Goal: Check status: Check status

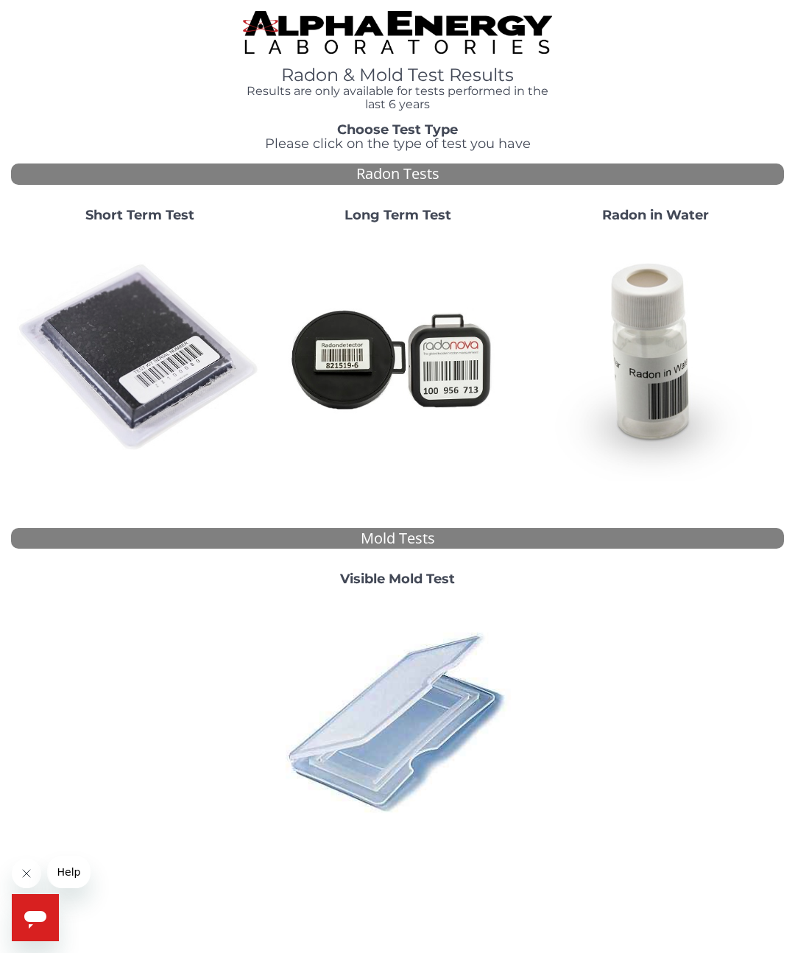
scroll to position [15, 0]
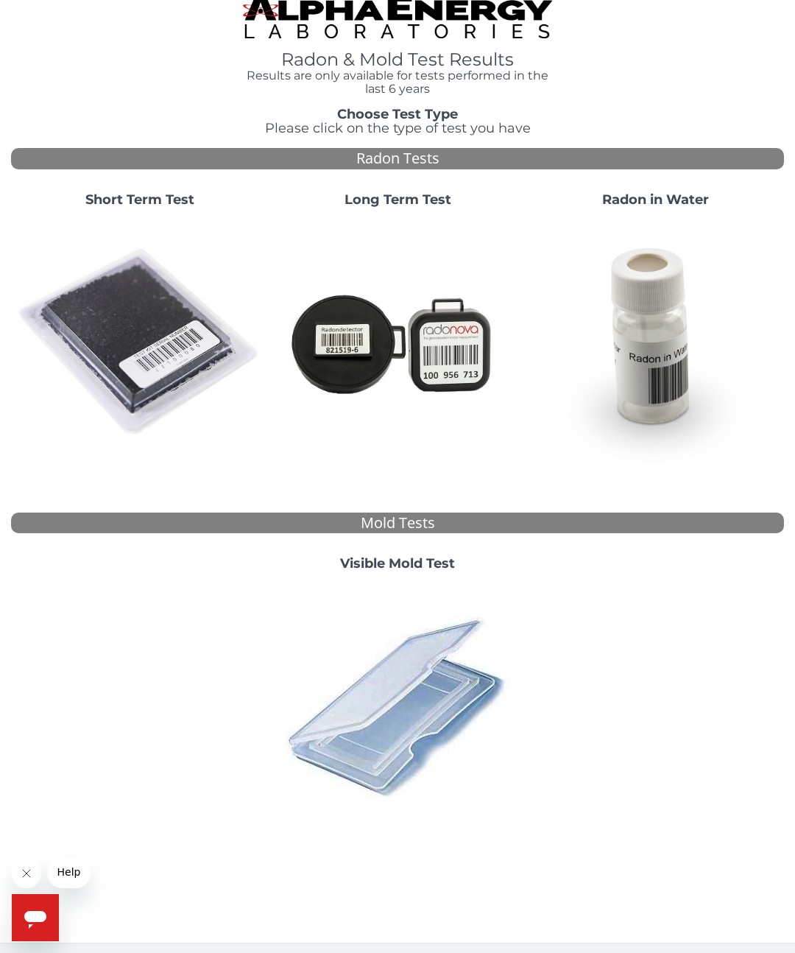
click at [152, 342] on img at bounding box center [140, 342] width 246 height 246
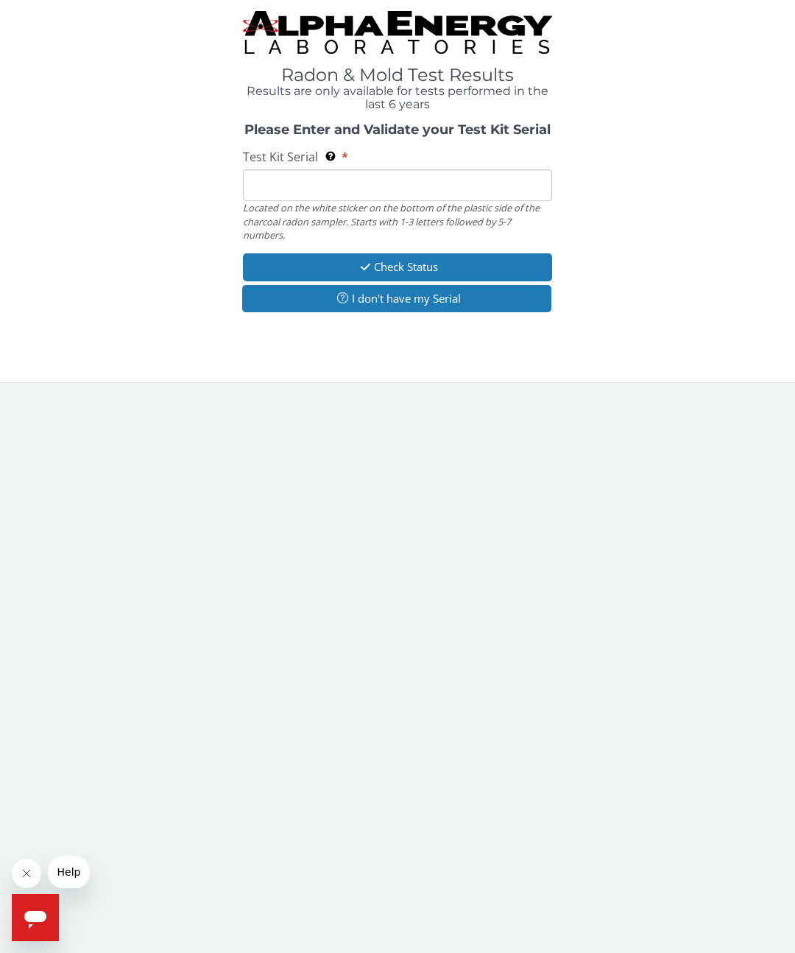
click at [291, 189] on input "Test Kit Serial Located on the white sticker on the bottom of the plastic side …" at bounding box center [397, 185] width 309 height 32
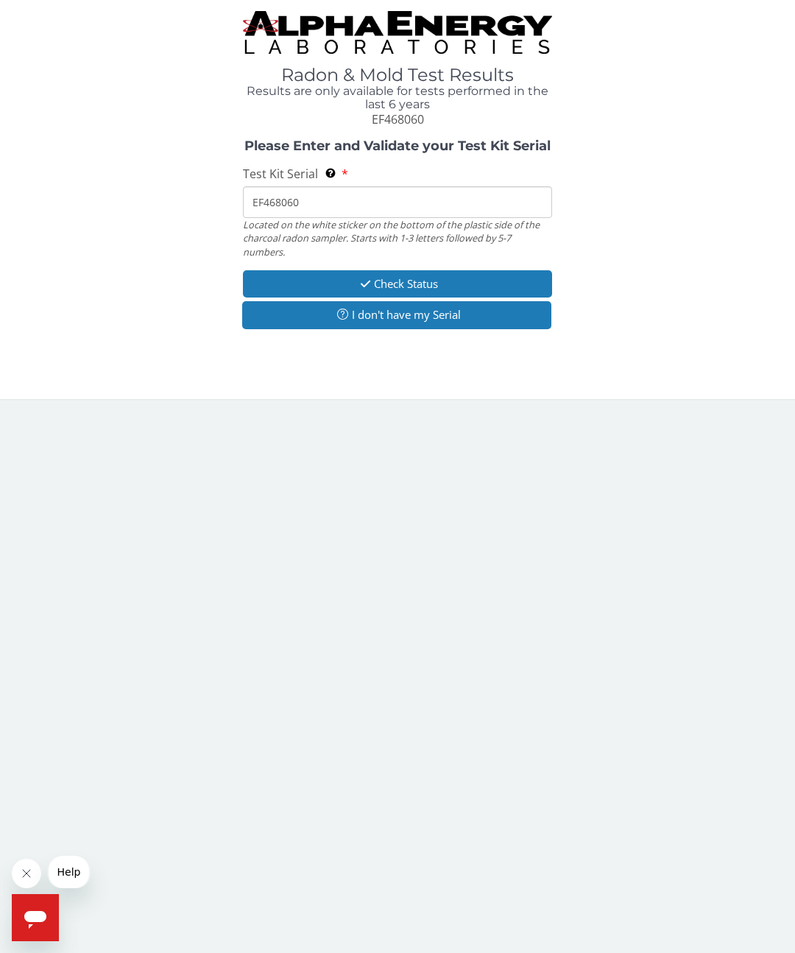
click at [451, 279] on button "Check Status" at bounding box center [397, 283] width 309 height 27
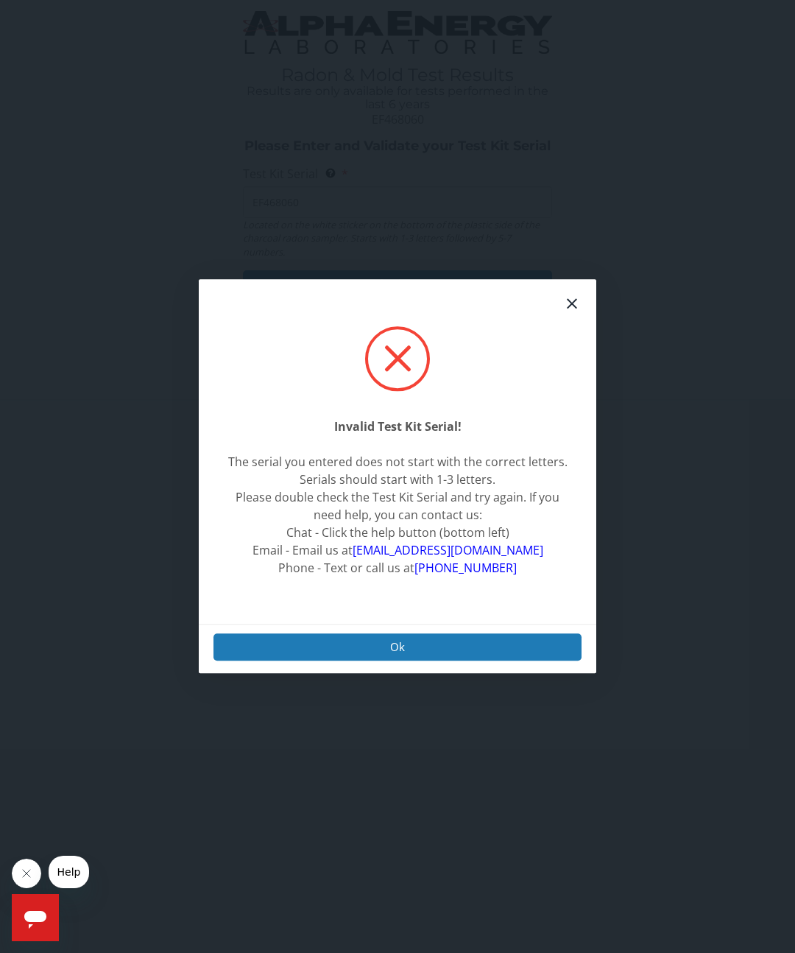
click at [400, 384] on div at bounding box center [397, 358] width 65 height 65
click at [567, 319] on div at bounding box center [572, 303] width 31 height 31
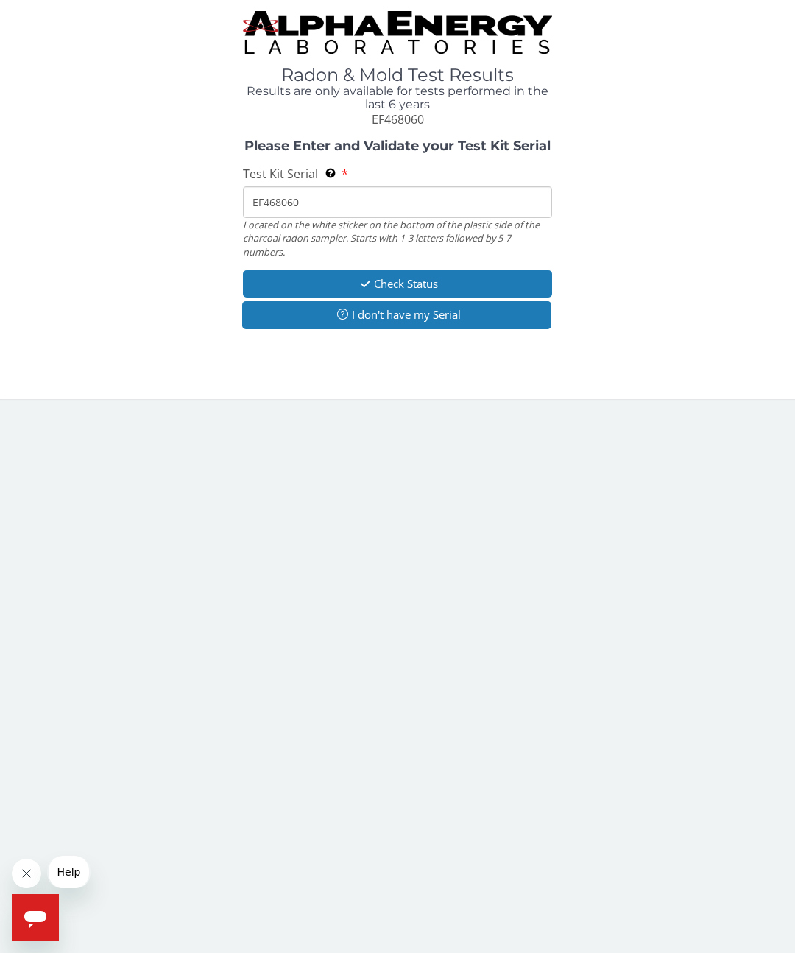
click at [438, 278] on button "Check Status" at bounding box center [397, 283] width 309 height 27
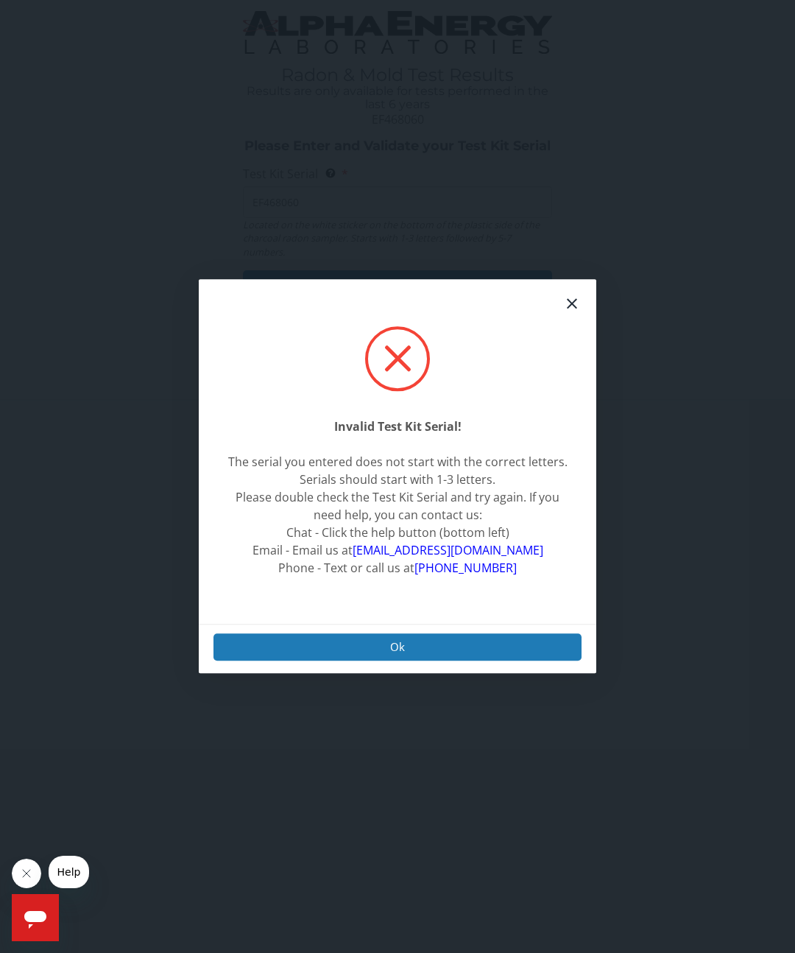
click at [479, 661] on button "Ok" at bounding box center [398, 646] width 368 height 27
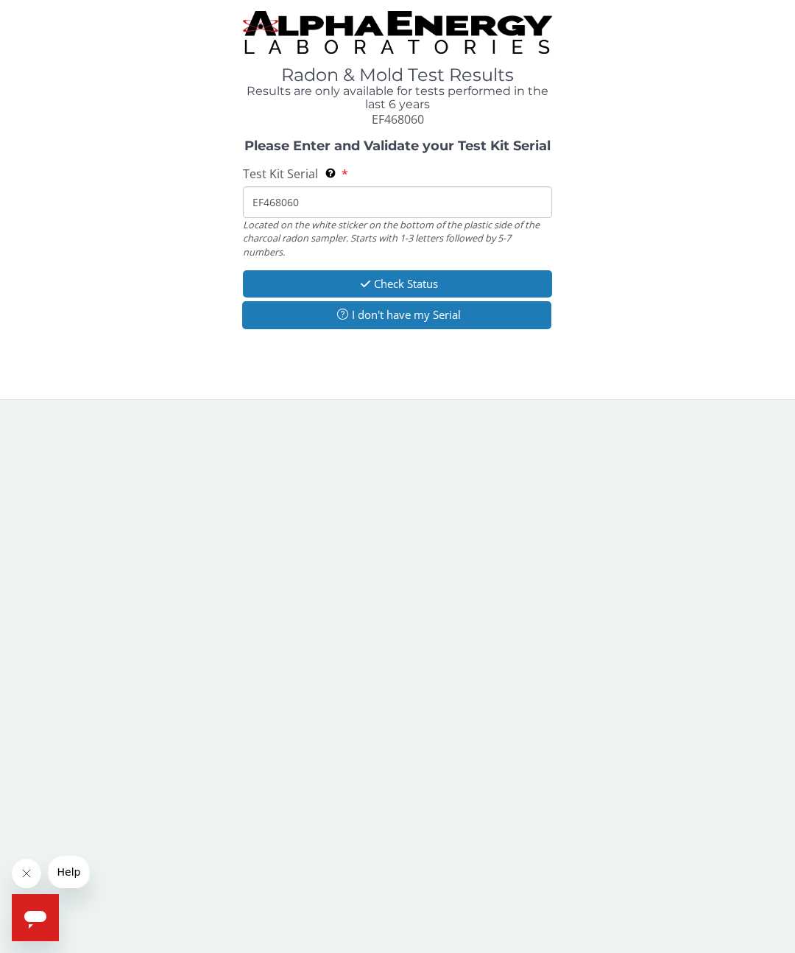
click at [528, 203] on input "EF468060" at bounding box center [397, 202] width 309 height 32
type input "E"
click at [480, 277] on button "Check Status" at bounding box center [397, 283] width 309 height 27
type input "EF468060"
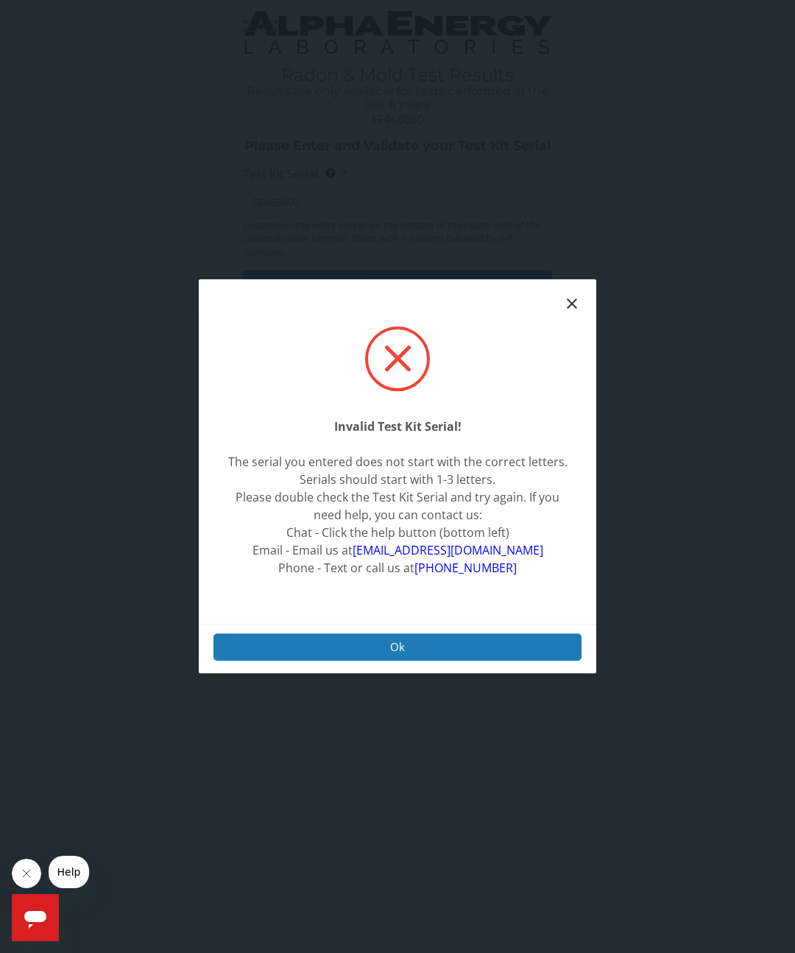
click at [482, 661] on button "Ok" at bounding box center [398, 646] width 368 height 27
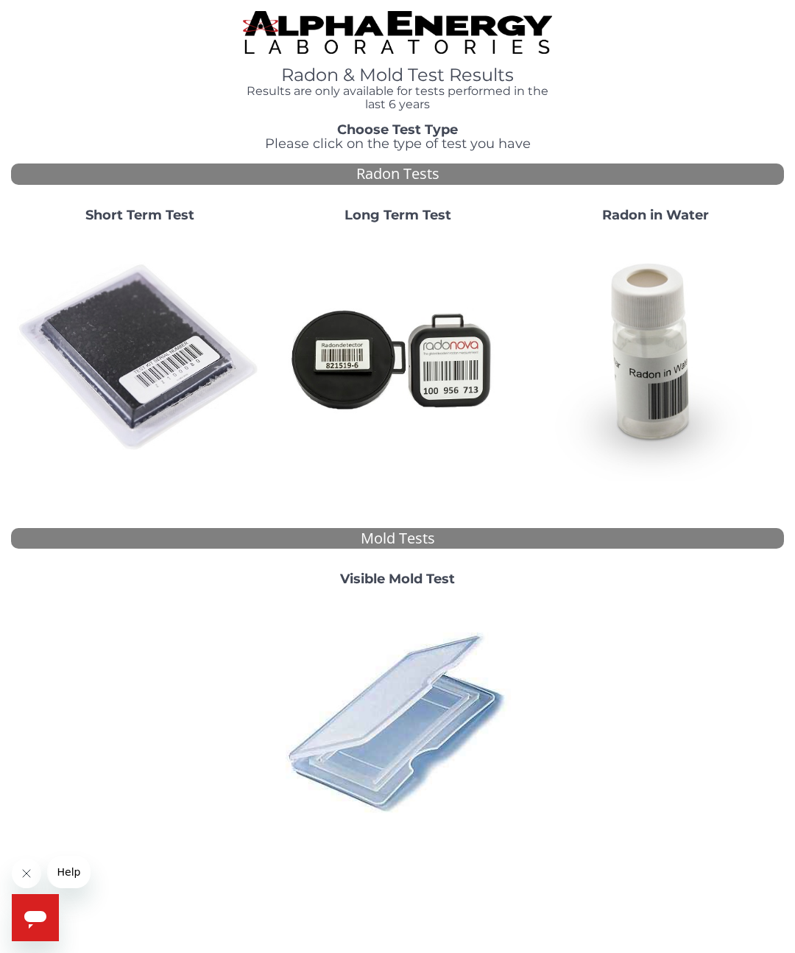
click at [145, 344] on img at bounding box center [140, 358] width 246 height 246
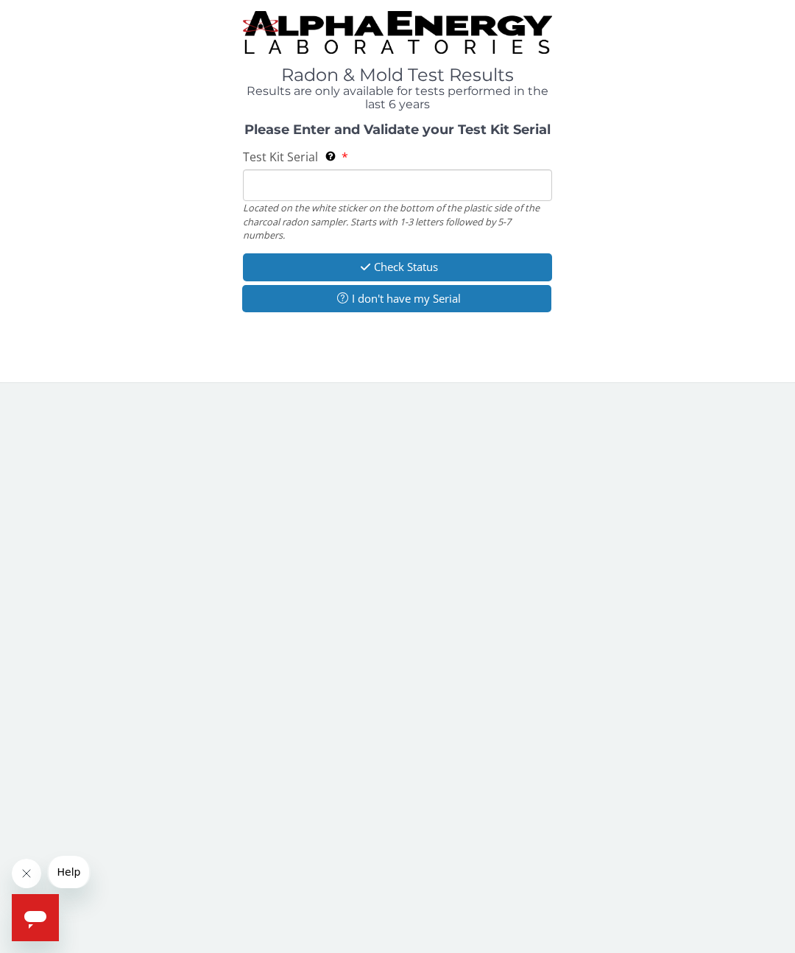
click at [301, 197] on input "Test Kit Serial Located on the white sticker on the bottom of the plastic side …" at bounding box center [397, 185] width 309 height 32
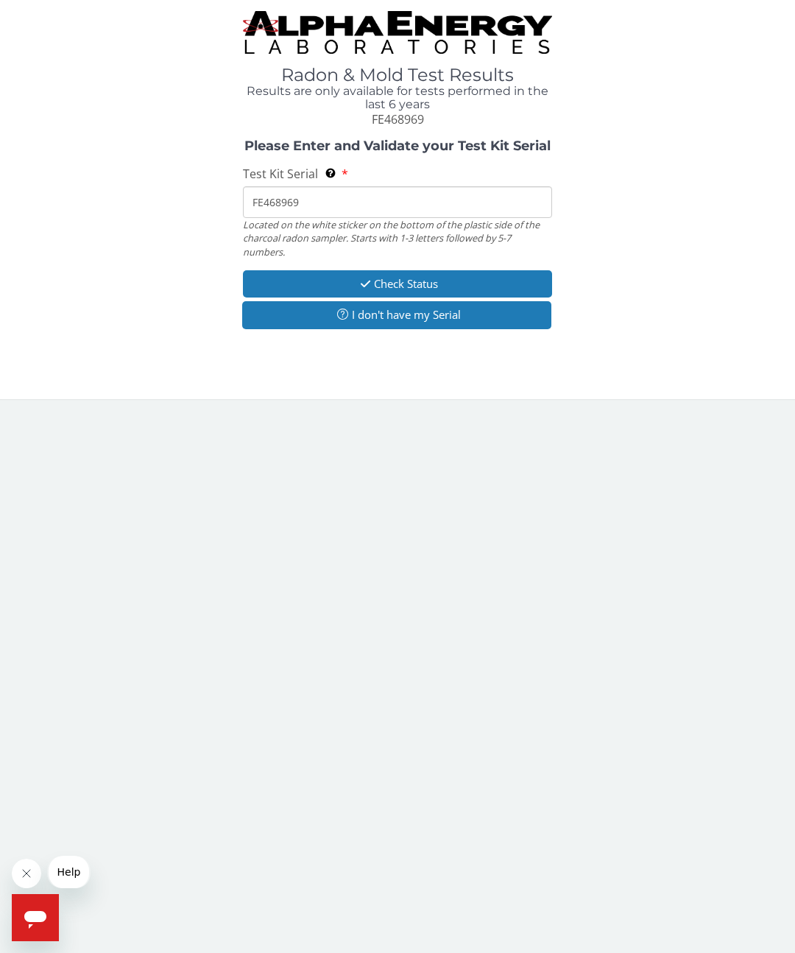
click at [477, 285] on button "Check Status" at bounding box center [397, 283] width 309 height 27
click at [340, 210] on input "FE468969" at bounding box center [397, 202] width 309 height 32
type input "FE46896"
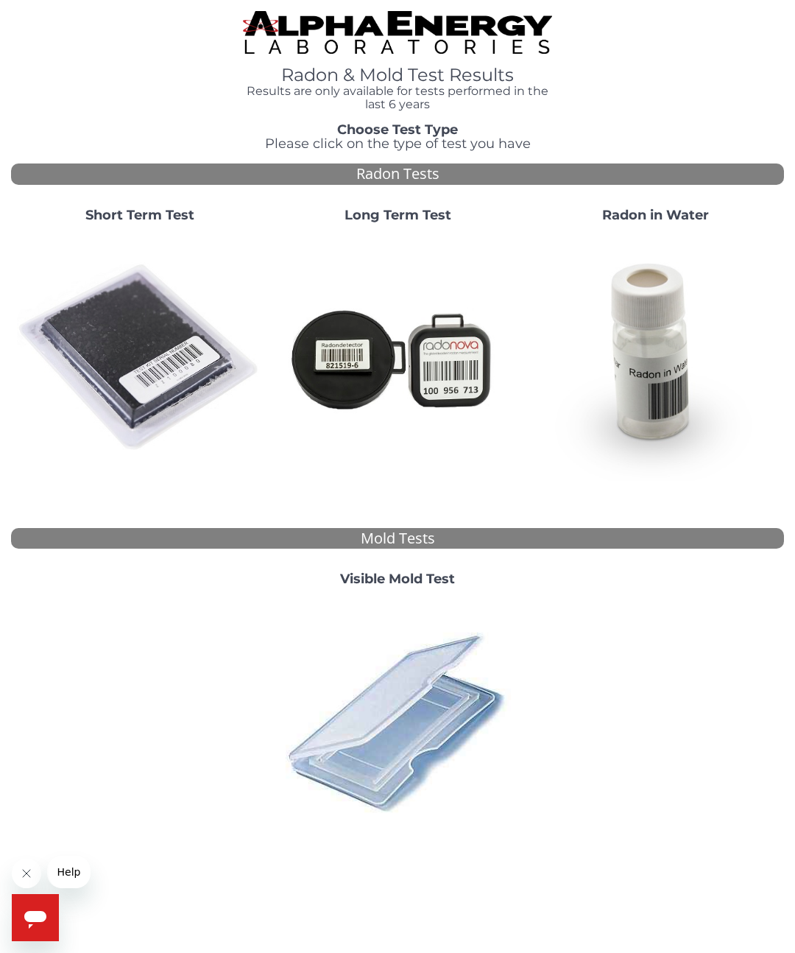
click at [135, 338] on img at bounding box center [140, 358] width 246 height 246
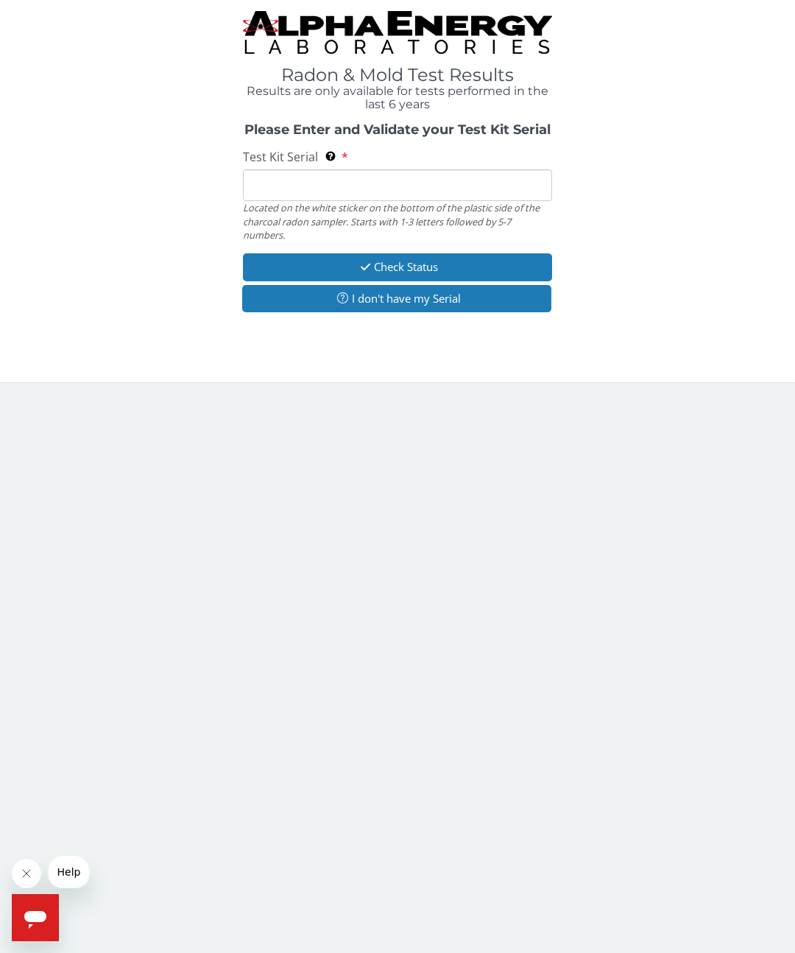
click at [301, 188] on input "Test Kit Serial Located on the white sticker on the bottom of the plastic side …" at bounding box center [397, 185] width 309 height 32
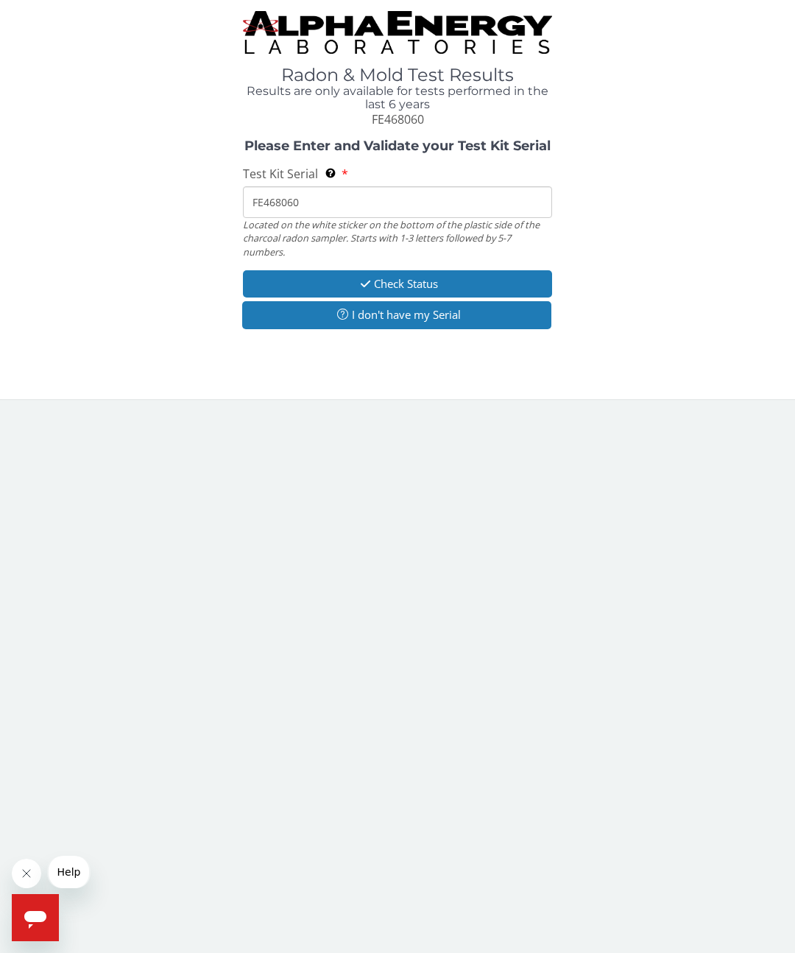
type input "FE468060"
click at [433, 278] on button "Check Status" at bounding box center [397, 283] width 309 height 27
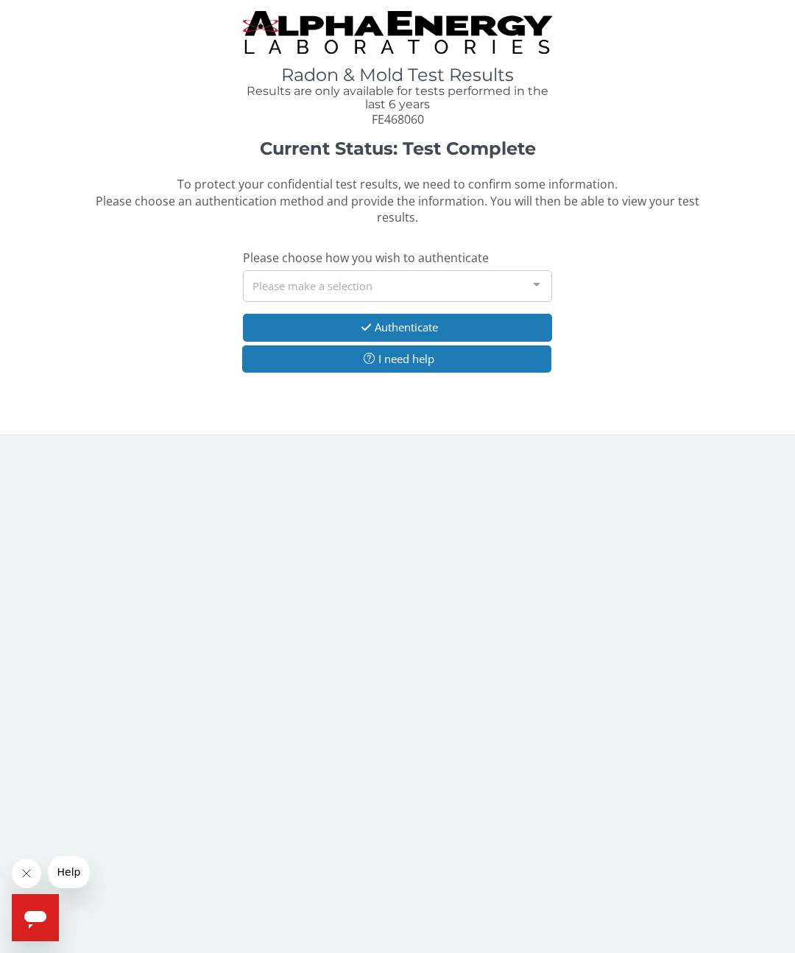
click at [342, 278] on div "Please make a selection" at bounding box center [397, 286] width 309 height 32
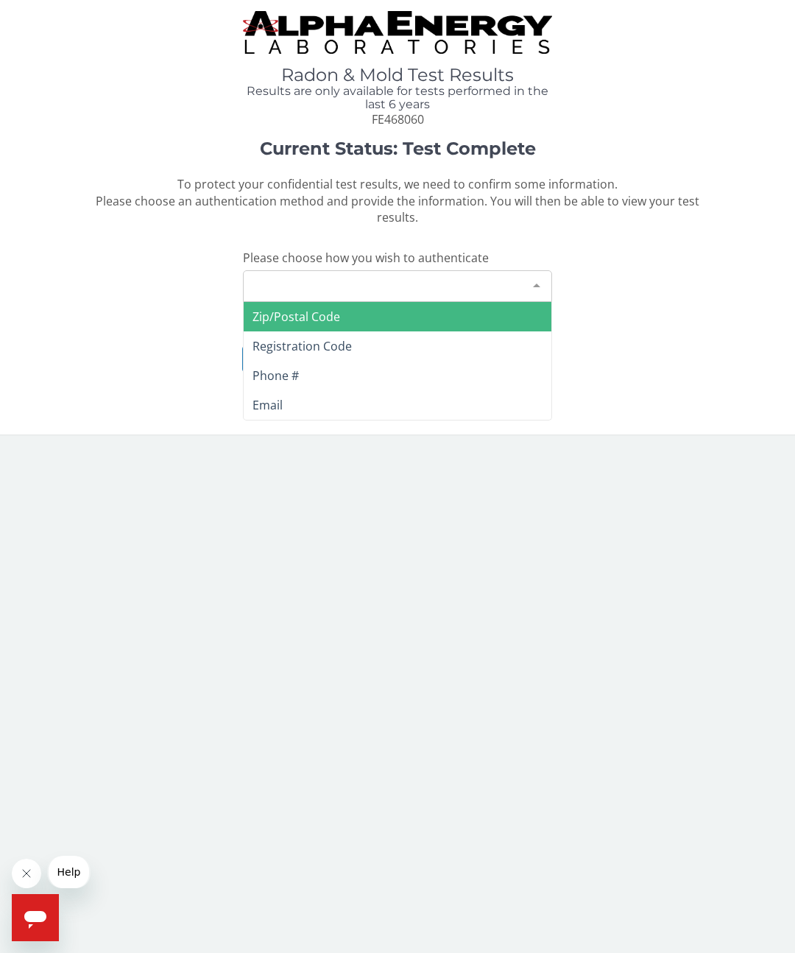
click at [401, 307] on span "Zip/Postal Code" at bounding box center [398, 316] width 308 height 29
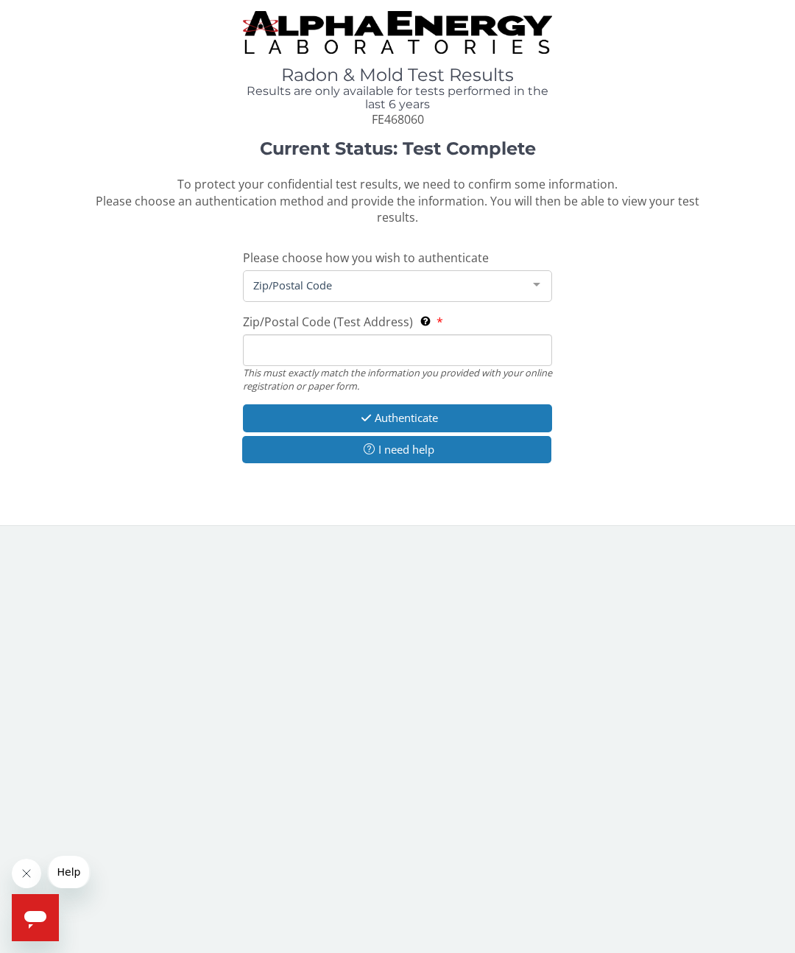
click at [275, 347] on input "Zip/Postal Code (Test Address) This must exactly match the information you prov…" at bounding box center [397, 350] width 309 height 32
type input "13687"
click at [479, 411] on button "Authenticate" at bounding box center [397, 417] width 309 height 27
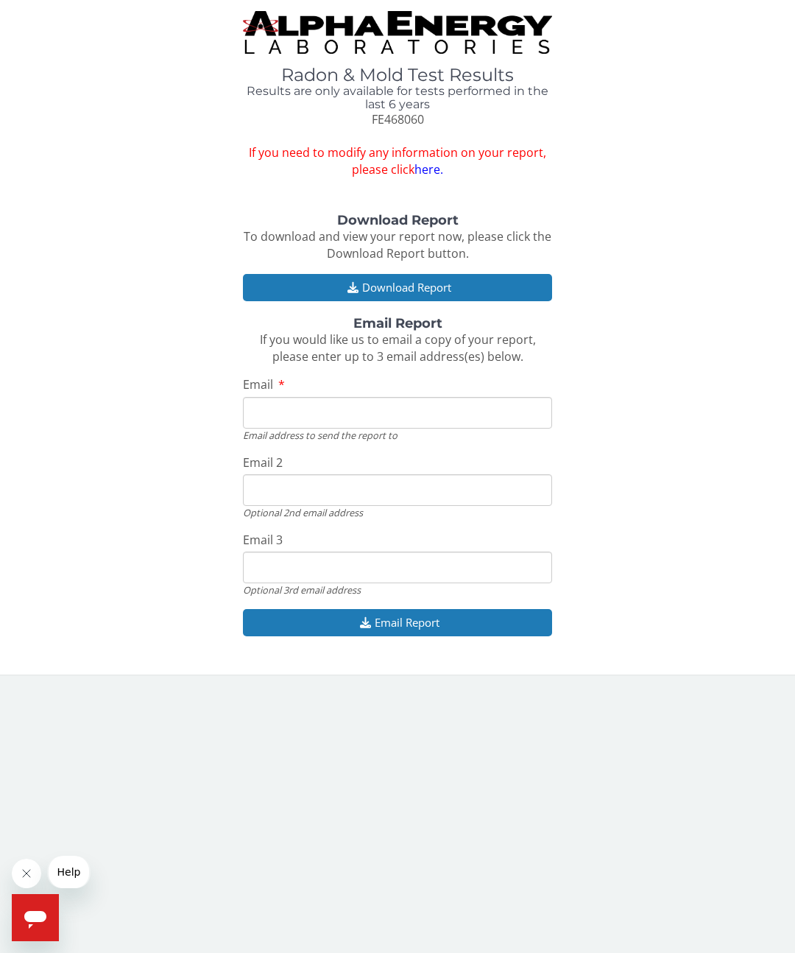
click at [497, 288] on button "Download Report" at bounding box center [397, 287] width 309 height 27
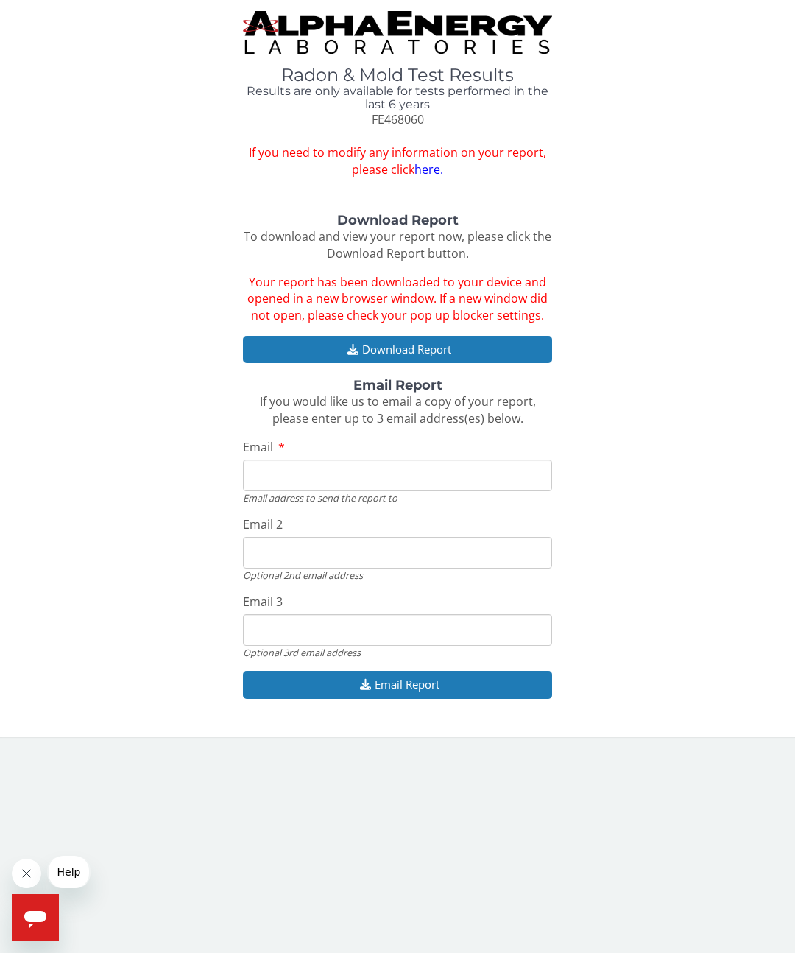
click at [316, 468] on input "Email" at bounding box center [397, 476] width 309 height 32
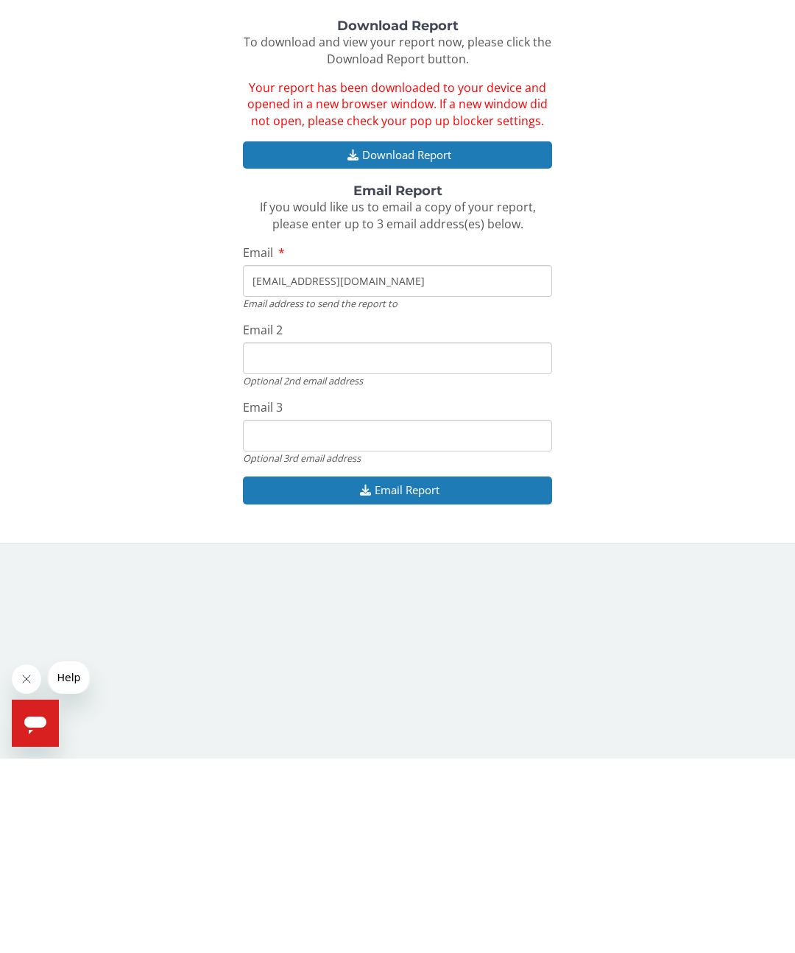
type input "[EMAIL_ADDRESS][DOMAIN_NAME]"
click at [477, 671] on button "Email Report" at bounding box center [397, 684] width 309 height 27
